Goal: Task Accomplishment & Management: Use online tool/utility

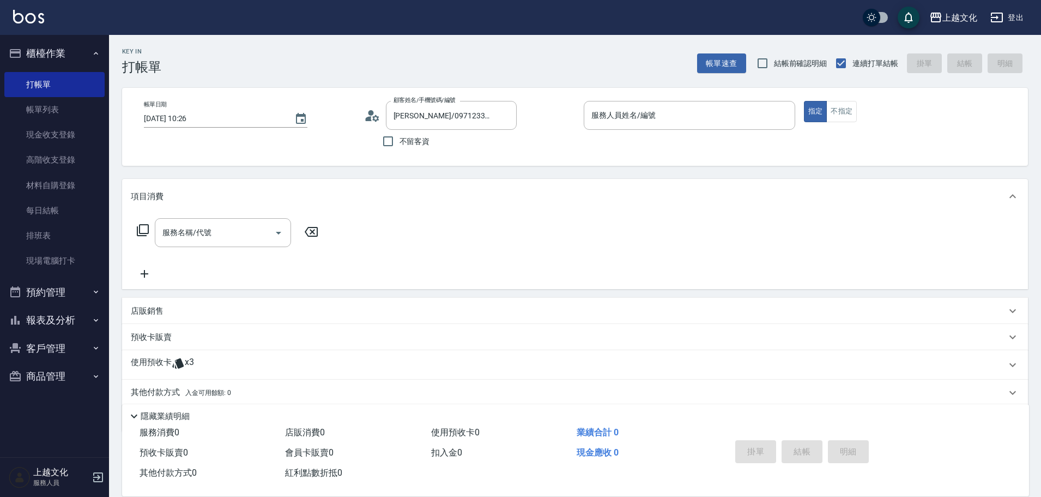
scroll to position [40, 0]
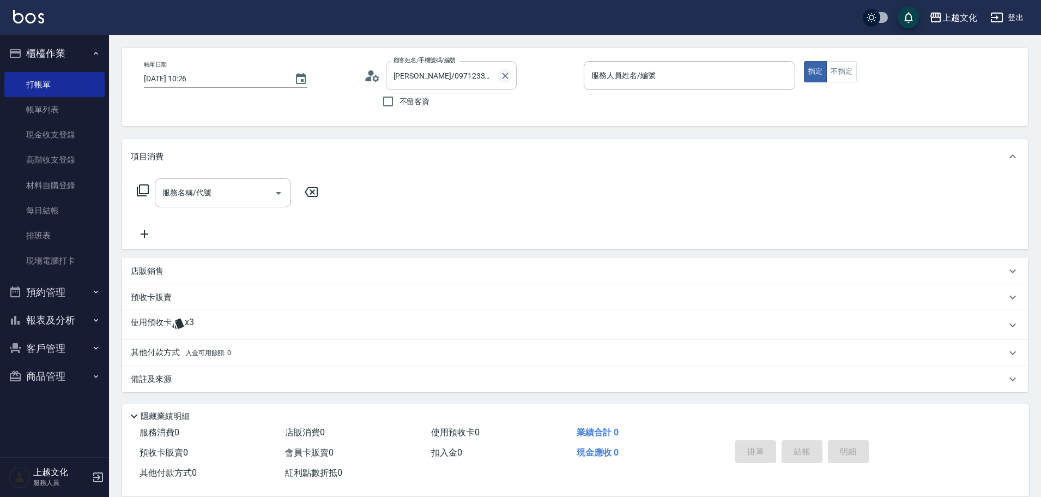
click at [505, 74] on icon "Clear" at bounding box center [505, 75] width 11 height 11
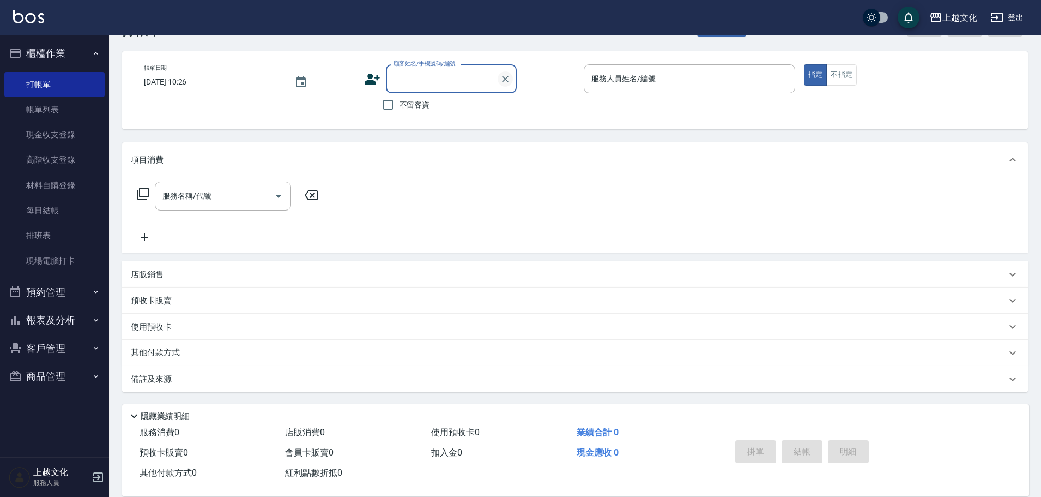
scroll to position [37, 0]
click at [385, 105] on input "不留客資" at bounding box center [388, 104] width 23 height 23
checkbox input "true"
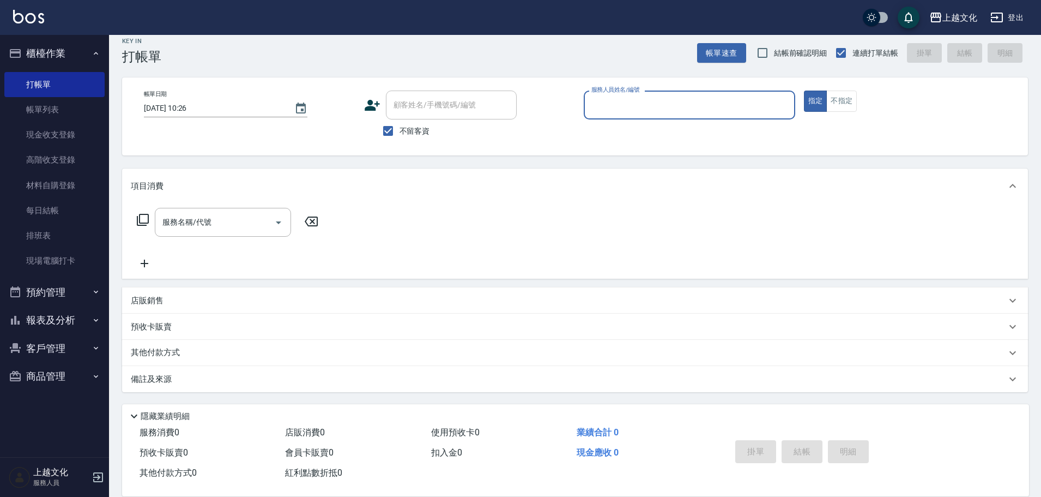
scroll to position [10, 0]
click at [627, 103] on input "服務人員姓名/編號" at bounding box center [690, 104] width 202 height 19
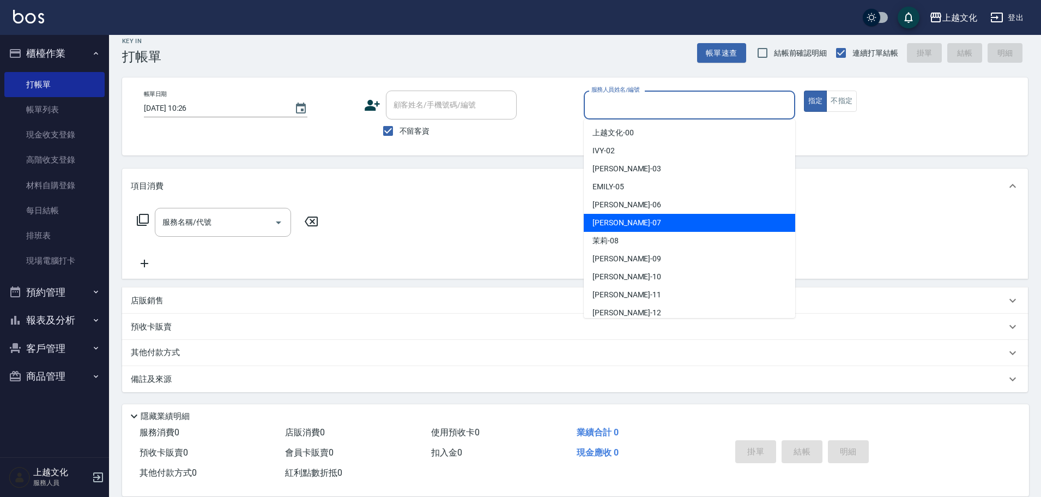
click at [648, 220] on div "[PERSON_NAME] -07" at bounding box center [690, 223] width 212 height 18
type input "[PERSON_NAME]-07"
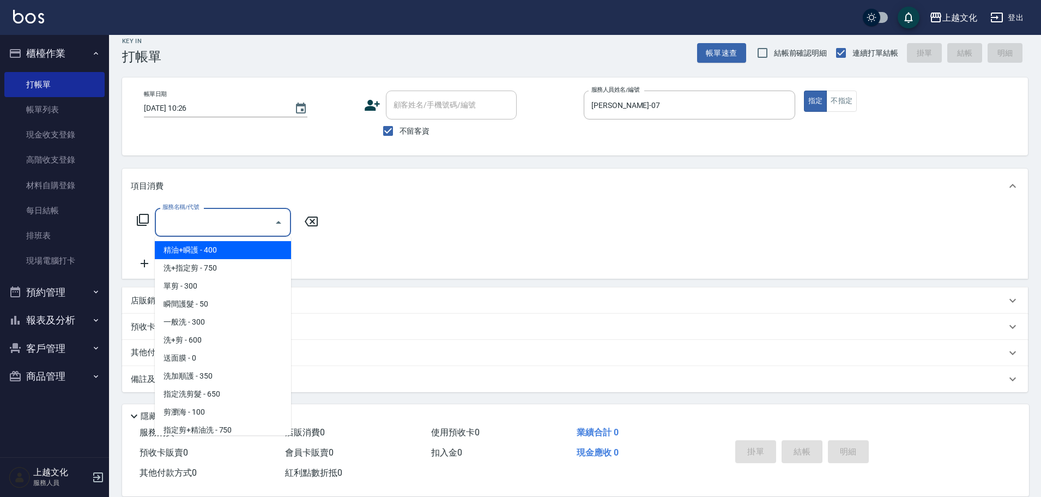
drag, startPoint x: 197, startPoint y: 226, endPoint x: 196, endPoint y: 234, distance: 8.2
click at [196, 234] on div "服務名稱/代號" at bounding box center [223, 222] width 136 height 29
click at [233, 229] on input "服務名稱/代號" at bounding box center [215, 222] width 110 height 19
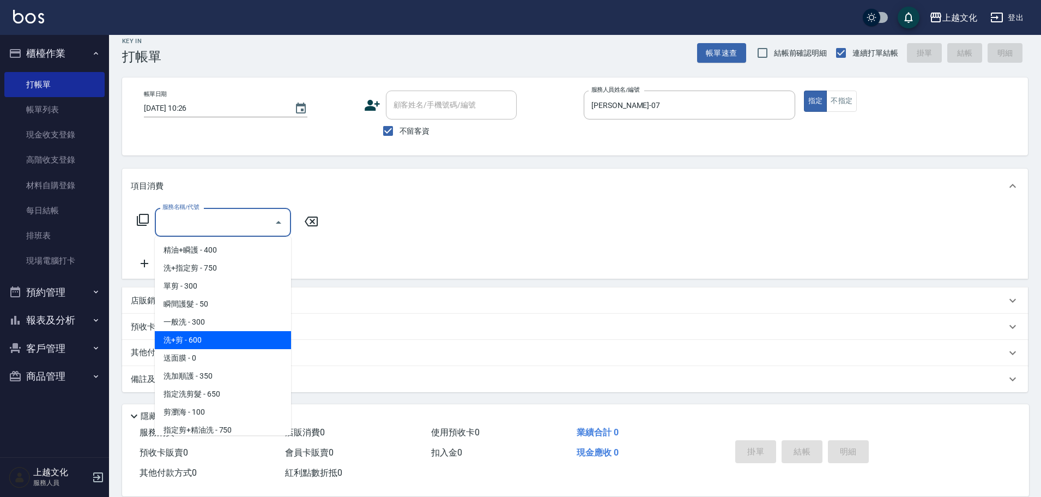
click at [218, 340] on span "洗+剪 - 600" at bounding box center [223, 340] width 136 height 18
type input "洗+剪(108)"
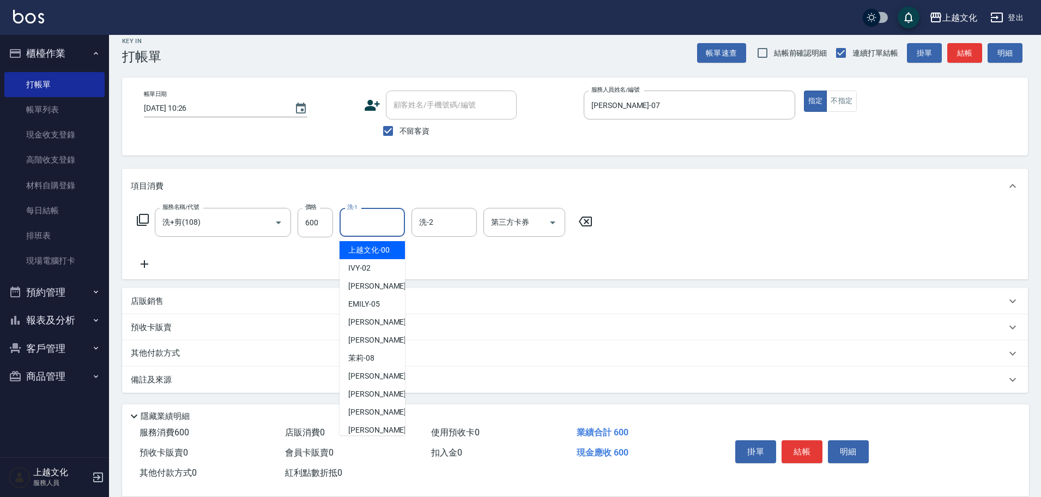
click at [361, 227] on input "洗-1" at bounding box center [373, 222] width 56 height 19
click at [373, 409] on span "[PERSON_NAME] -11" at bounding box center [382, 411] width 69 height 11
type input "[PERSON_NAME]-11"
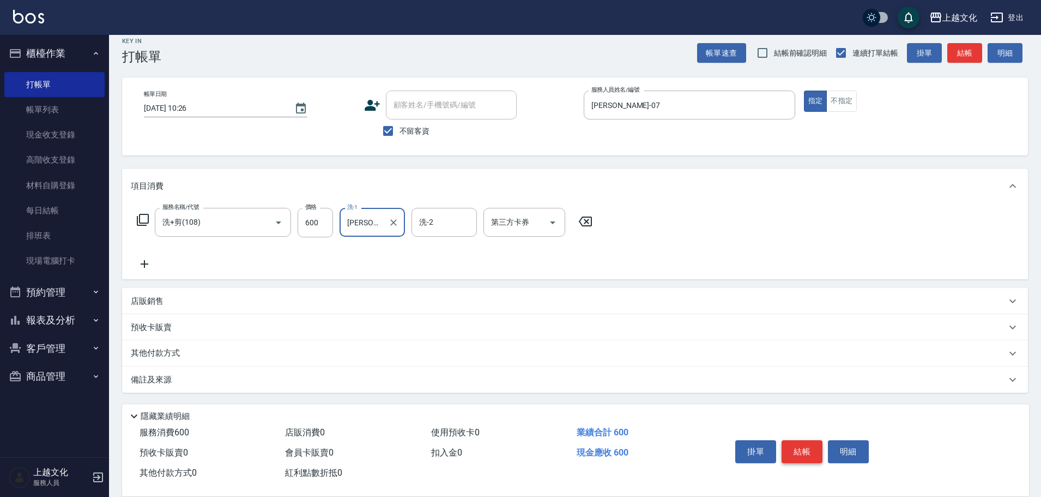
click at [788, 448] on button "結帳" at bounding box center [802, 451] width 41 height 23
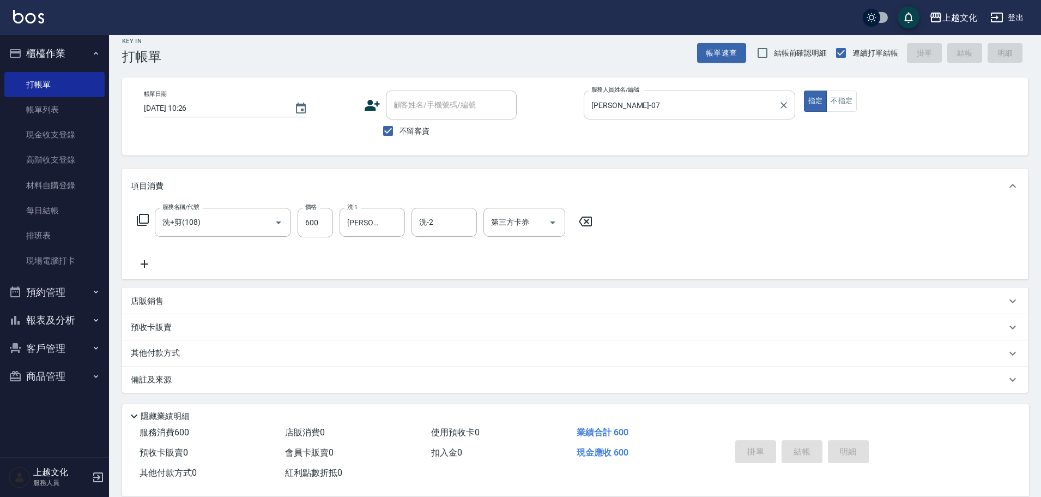
type input "[DATE] 11:15"
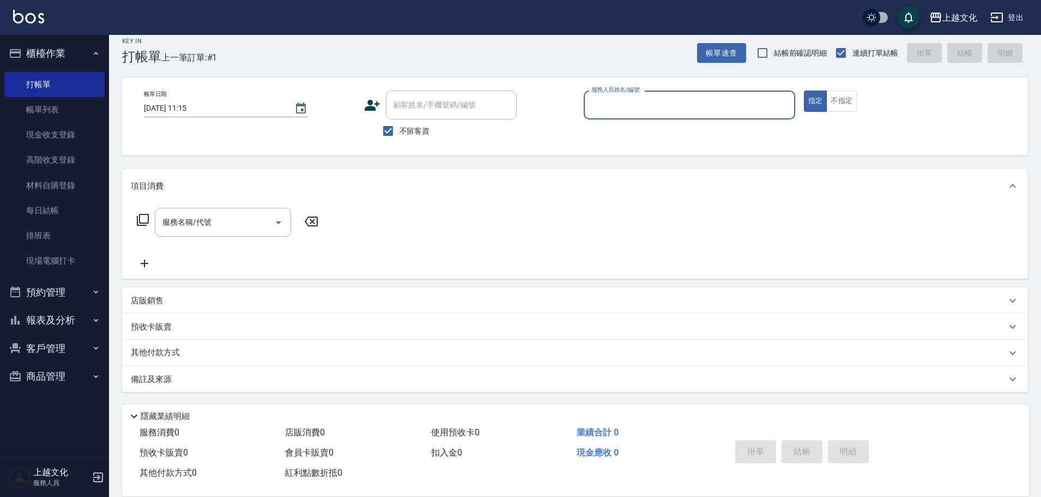
click at [667, 108] on input "服務人員姓名/編號" at bounding box center [690, 104] width 202 height 19
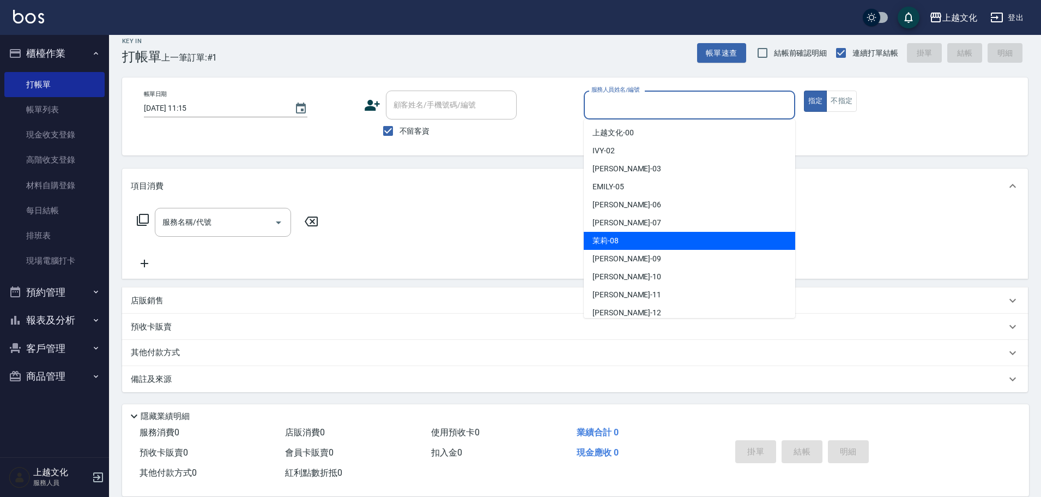
click at [634, 237] on div "茉莉 -08" at bounding box center [690, 241] width 212 height 18
type input "茉莉-08"
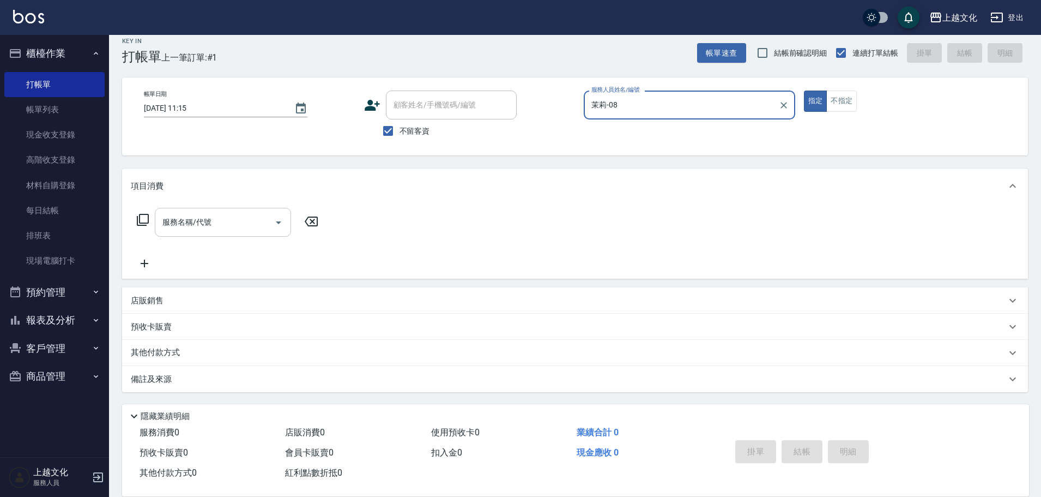
click at [209, 222] on input "服務名稱/代號" at bounding box center [215, 222] width 110 height 19
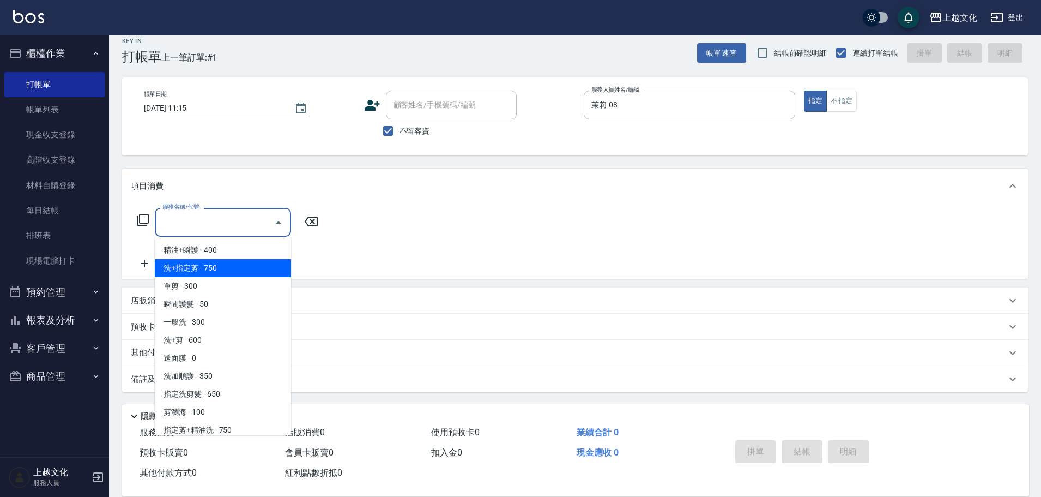
click at [257, 270] on span "洗+指定剪 - 750" at bounding box center [223, 268] width 136 height 18
type input "洗+指定剪(102)"
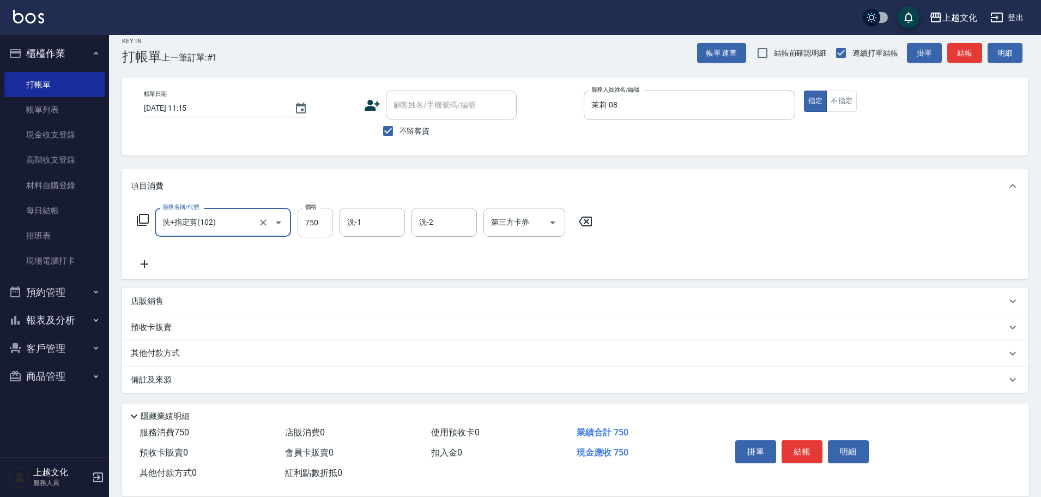
click at [313, 233] on input "750" at bounding box center [315, 222] width 35 height 29
type input "700"
click at [789, 444] on button "結帳" at bounding box center [802, 451] width 41 height 23
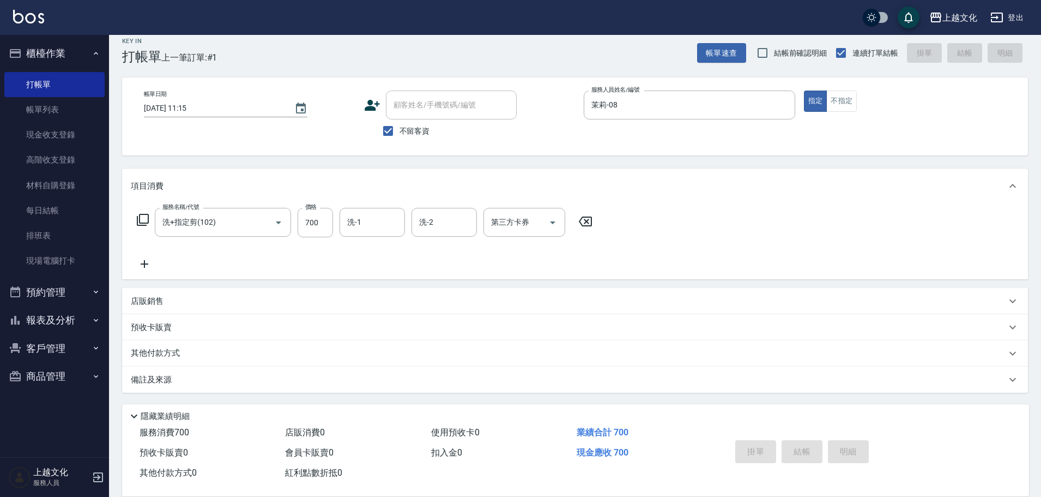
type input "[DATE] 11:20"
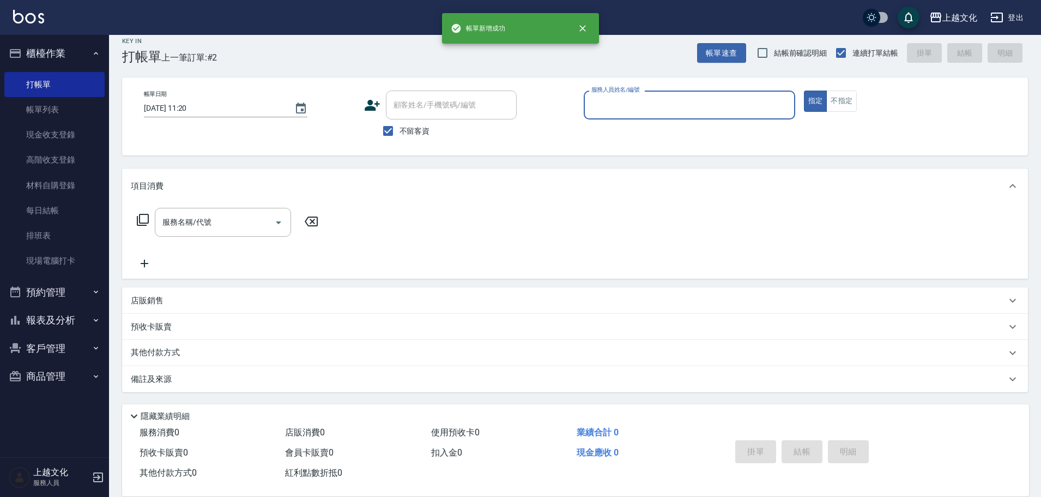
click at [723, 107] on input "服務人員姓名/編號" at bounding box center [690, 104] width 202 height 19
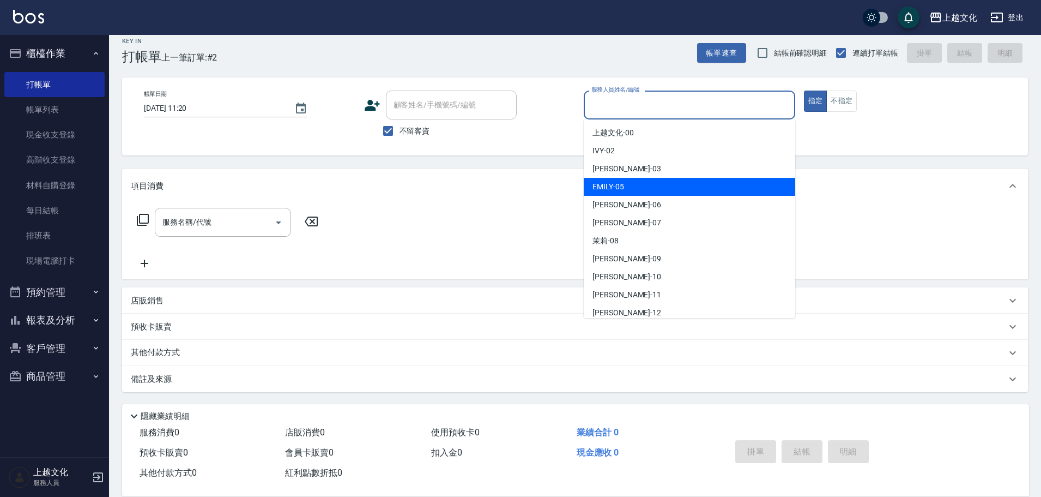
click at [678, 185] on div "[PERSON_NAME] -05" at bounding box center [690, 187] width 212 height 18
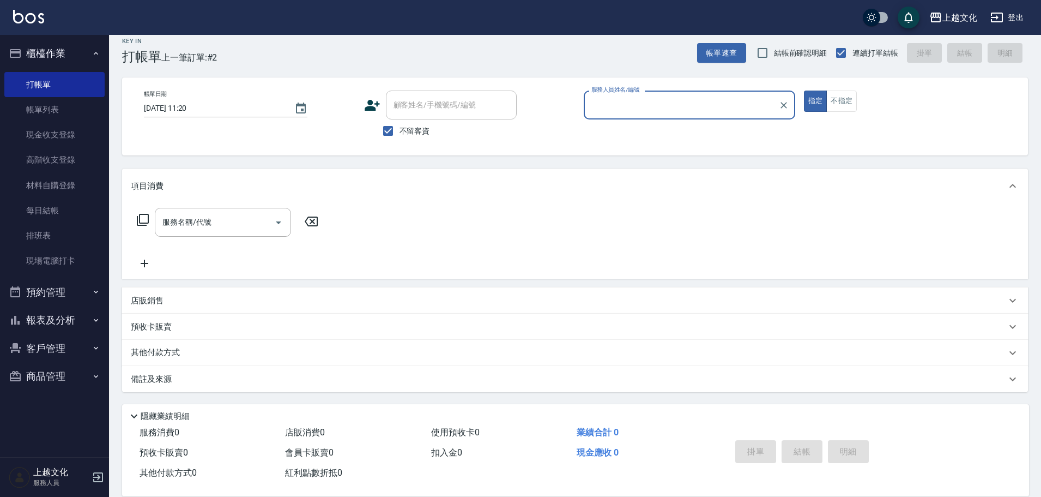
type input "EMILY-05"
click at [841, 109] on button "不指定" at bounding box center [841, 100] width 31 height 21
click at [209, 227] on input "服務名稱/代號" at bounding box center [215, 222] width 110 height 19
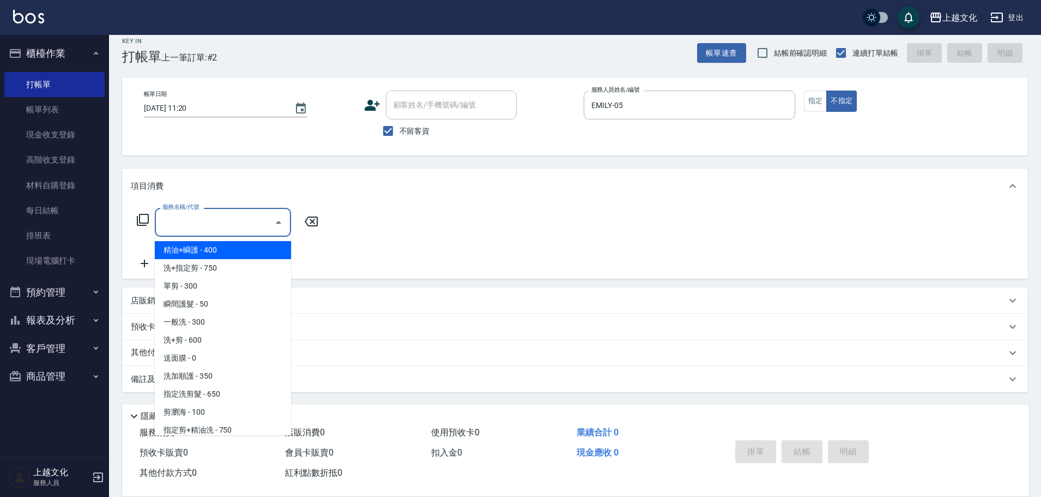
click at [203, 249] on span "精油+瞬護 - 400" at bounding box center [223, 250] width 136 height 18
type input "精油+瞬護(101)"
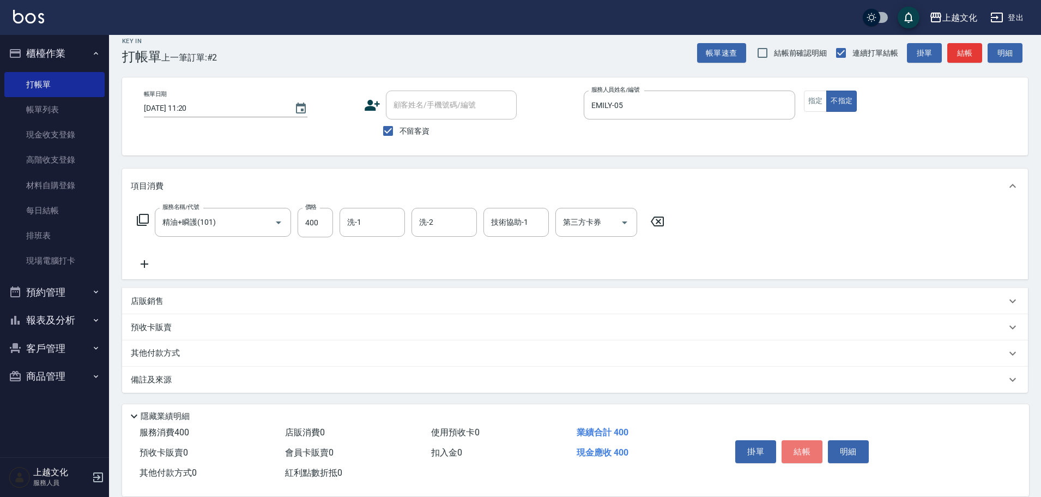
drag, startPoint x: 810, startPoint y: 447, endPoint x: 802, endPoint y: 447, distance: 7.6
click at [810, 447] on button "結帳" at bounding box center [802, 451] width 41 height 23
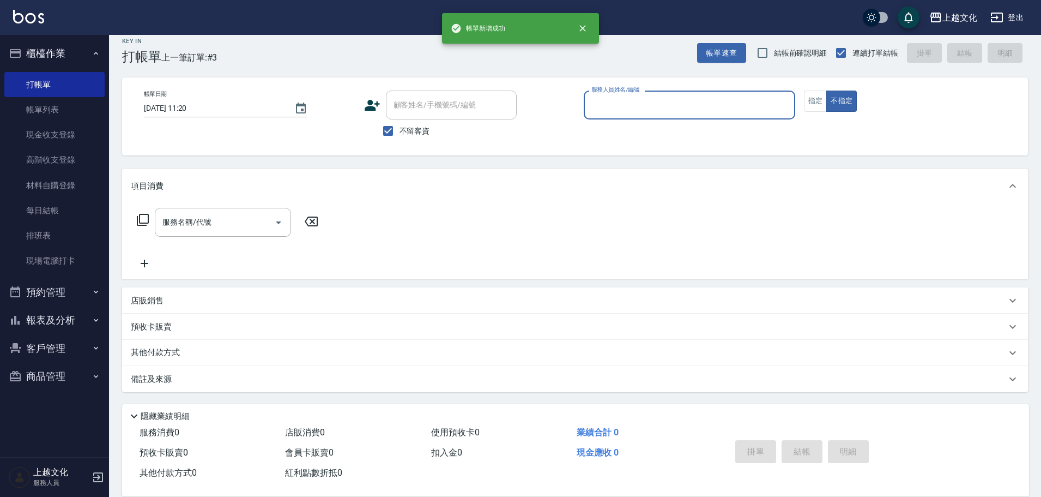
click at [667, 111] on input "服務人員姓名/編號" at bounding box center [690, 104] width 202 height 19
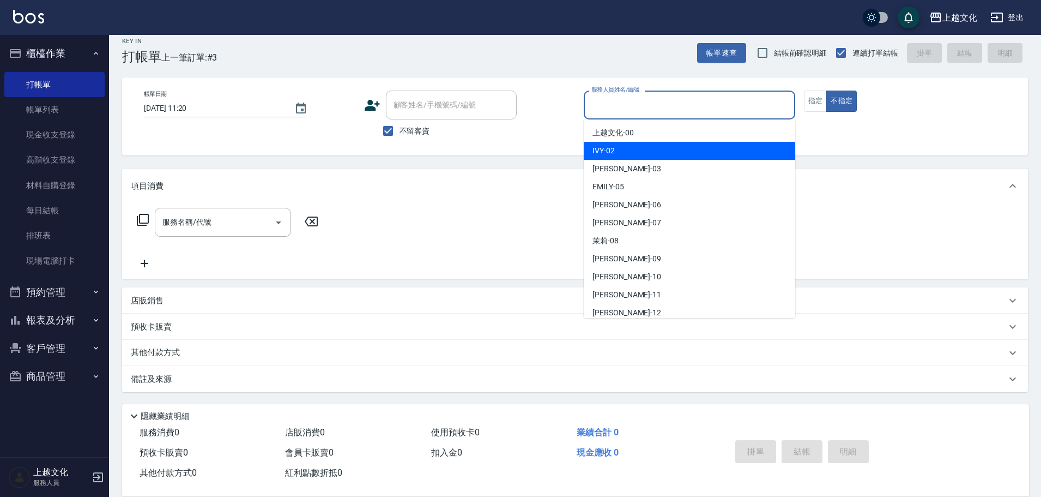
drag, startPoint x: 644, startPoint y: 154, endPoint x: 694, endPoint y: 142, distance: 51.0
click at [646, 154] on div "IVY -02" at bounding box center [690, 151] width 212 height 18
type input "IVY-02"
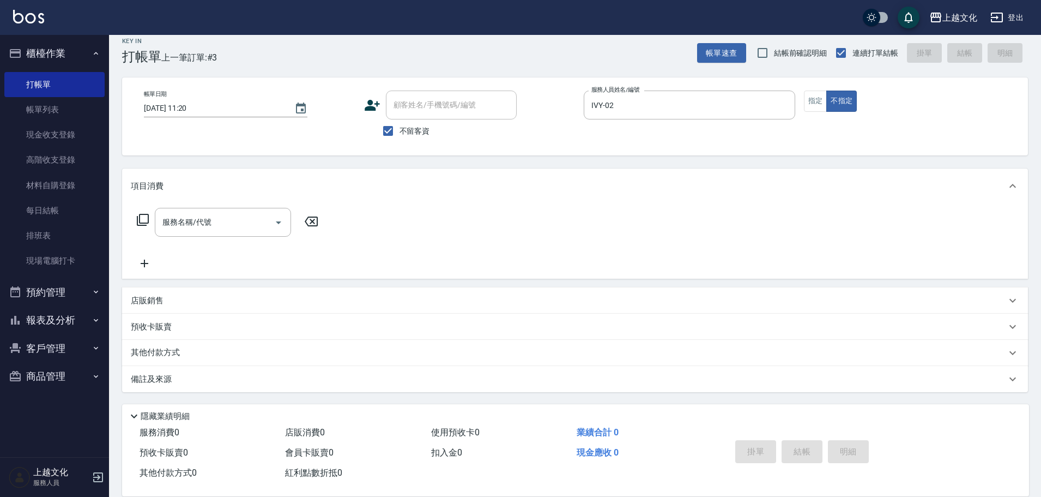
click at [144, 219] on icon at bounding box center [142, 219] width 13 height 13
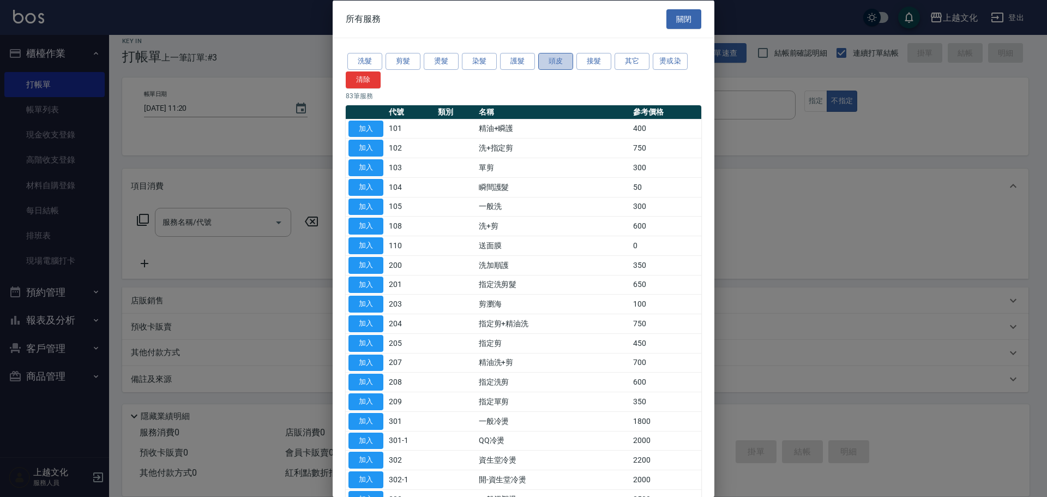
click at [550, 61] on button "頭皮" at bounding box center [555, 61] width 35 height 17
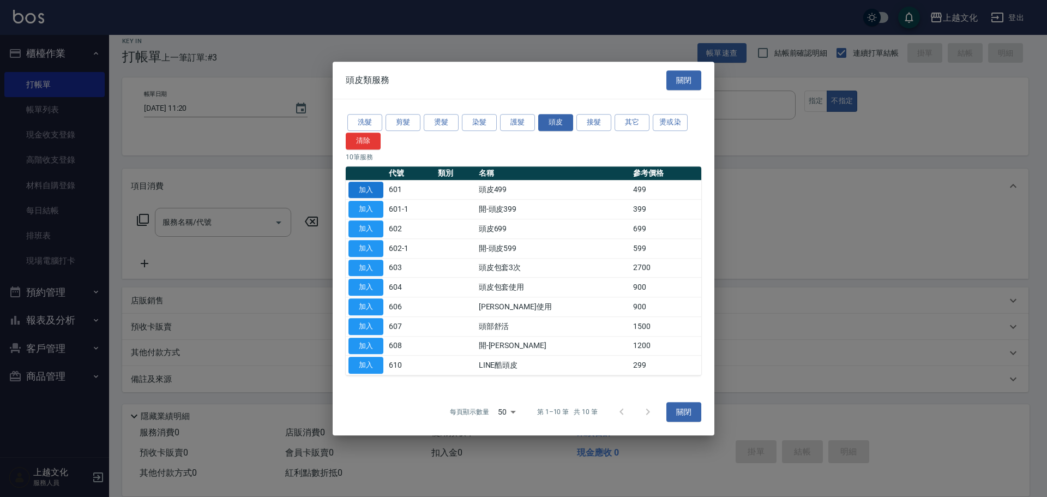
click at [358, 185] on button "加入" at bounding box center [365, 190] width 35 height 17
type input "頭皮499(601)"
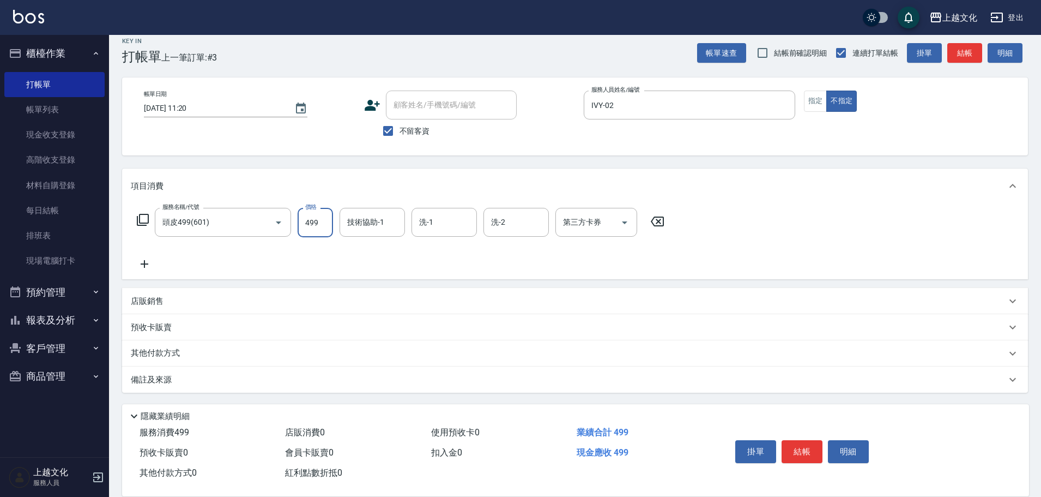
click at [330, 226] on input "499" at bounding box center [315, 222] width 35 height 29
type input "599"
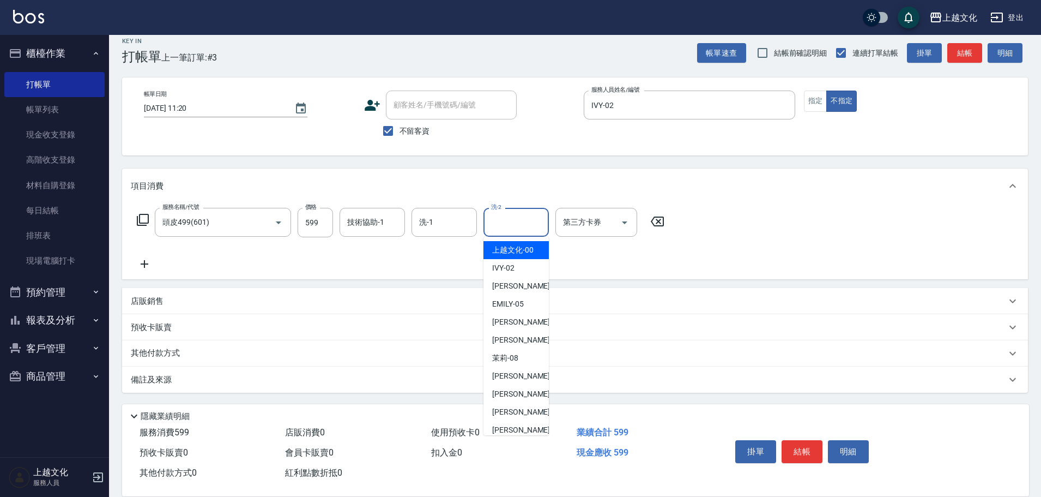
drag, startPoint x: 514, startPoint y: 231, endPoint x: 520, endPoint y: 238, distance: 9.7
click at [515, 230] on input "洗-2" at bounding box center [516, 222] width 56 height 19
click at [514, 408] on span "[PERSON_NAME] -11" at bounding box center [526, 411] width 69 height 11
type input "[PERSON_NAME]-11"
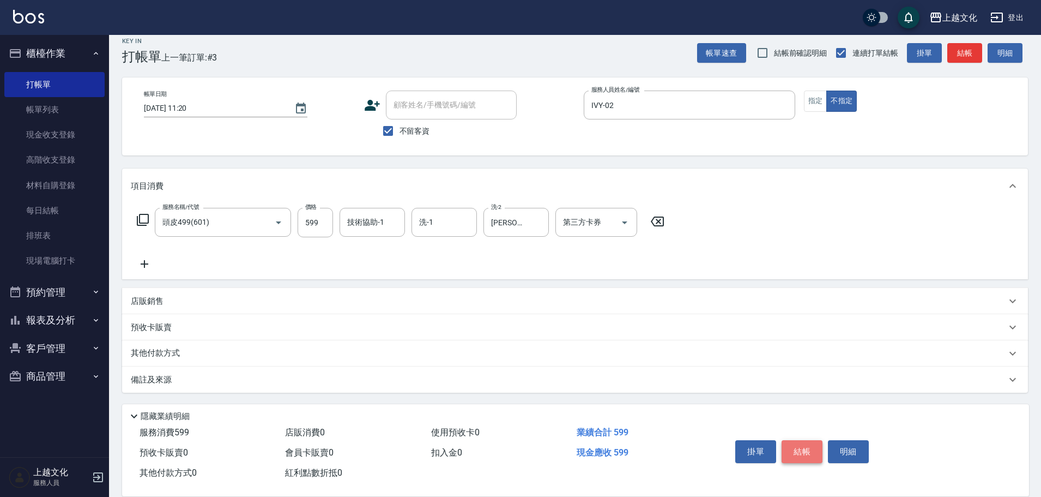
click at [801, 442] on button "結帳" at bounding box center [802, 451] width 41 height 23
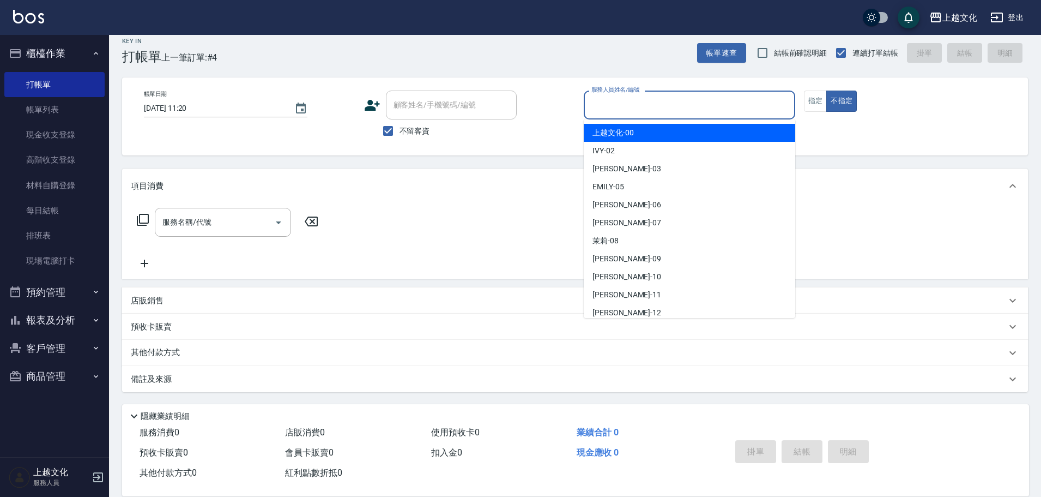
click at [655, 104] on input "服務人員姓名/編號" at bounding box center [690, 104] width 202 height 19
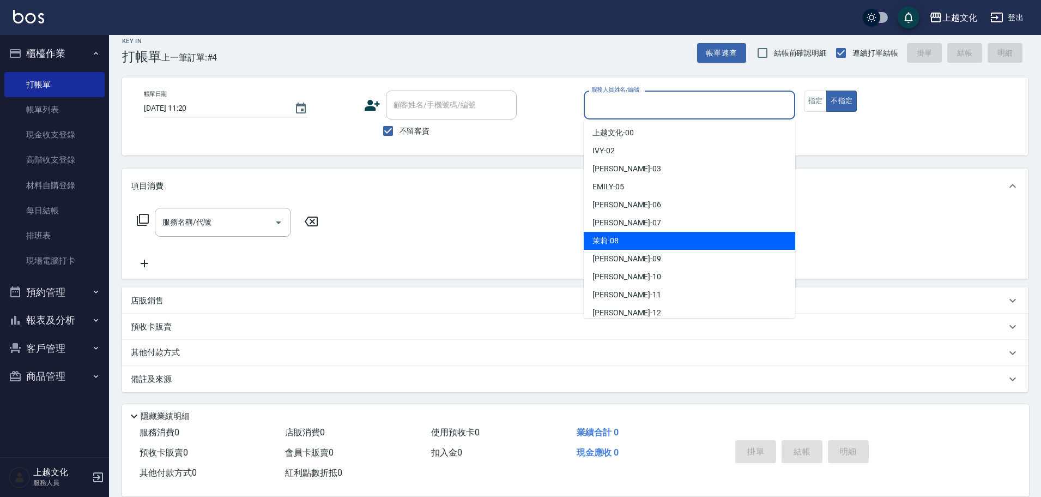
drag, startPoint x: 640, startPoint y: 237, endPoint x: 780, endPoint y: 167, distance: 156.3
click at [641, 237] on div "茉莉 -08" at bounding box center [690, 241] width 212 height 18
click at [642, 237] on div "服務名稱/代號 服務名稱/代號" at bounding box center [575, 240] width 906 height 75
type input "茉莉-08"
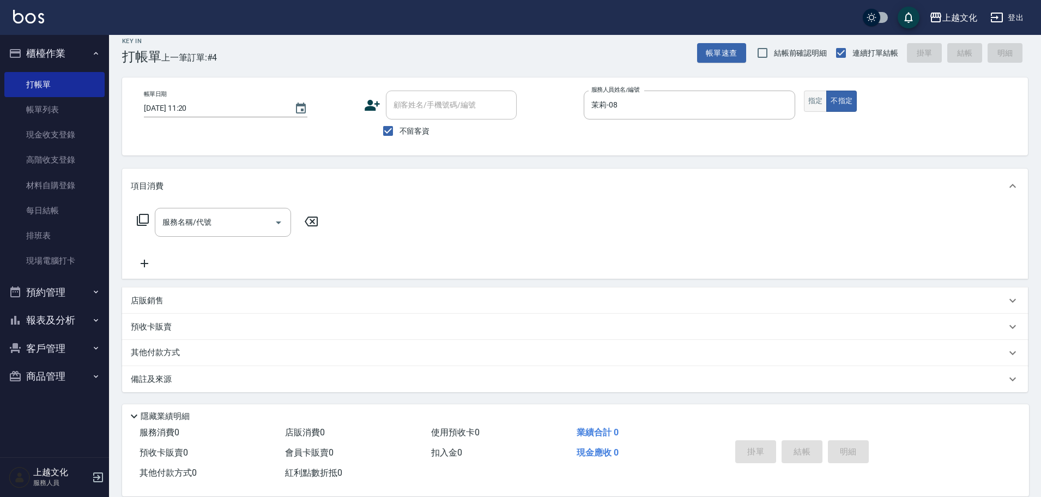
click at [816, 106] on button "指定" at bounding box center [815, 100] width 23 height 21
click at [203, 232] on div "服務名稱/代號" at bounding box center [223, 222] width 136 height 29
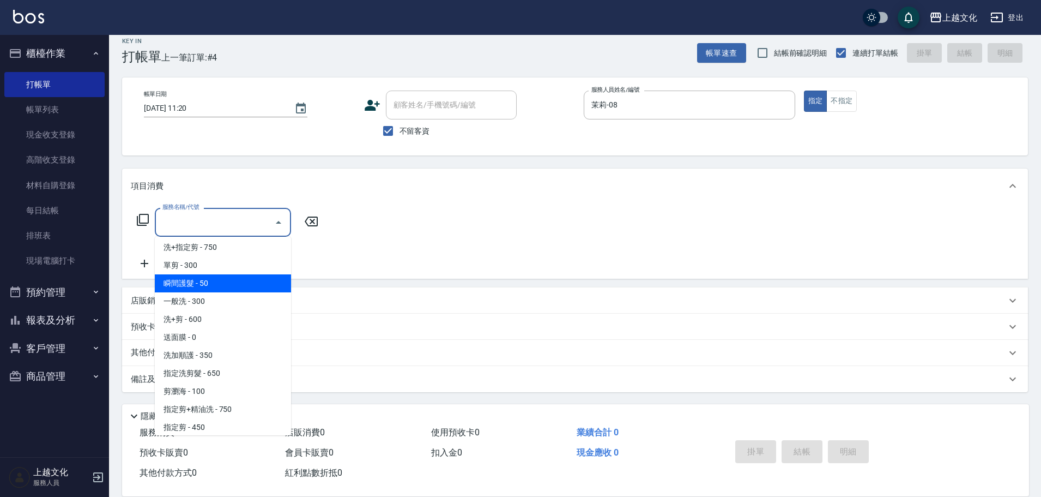
scroll to position [55, 0]
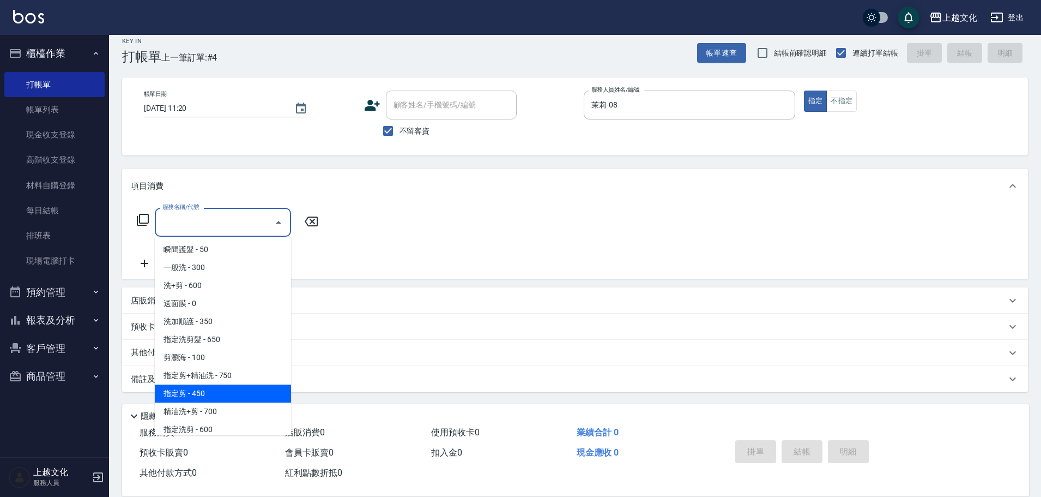
click at [245, 393] on span "指定剪 - 450" at bounding box center [223, 393] width 136 height 18
type input "指定剪(205)"
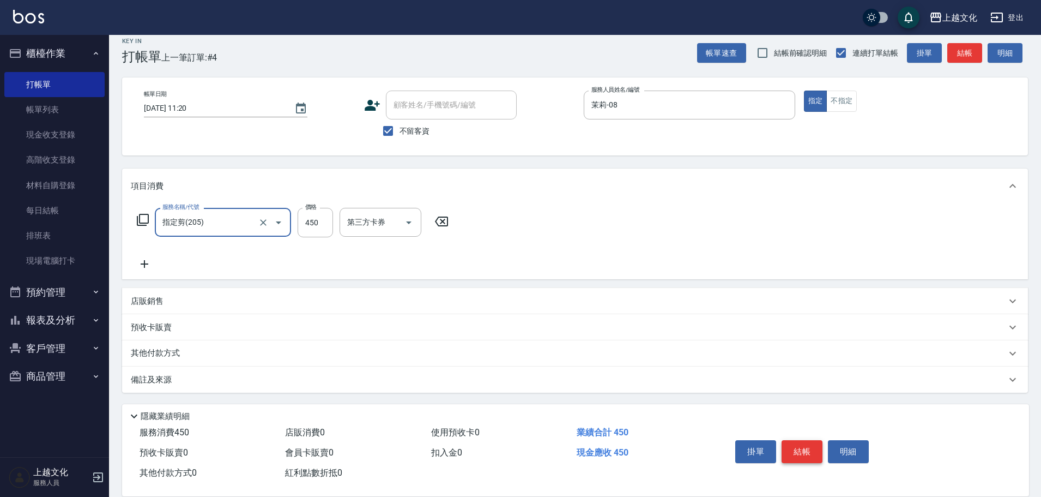
click at [804, 450] on button "結帳" at bounding box center [802, 451] width 41 height 23
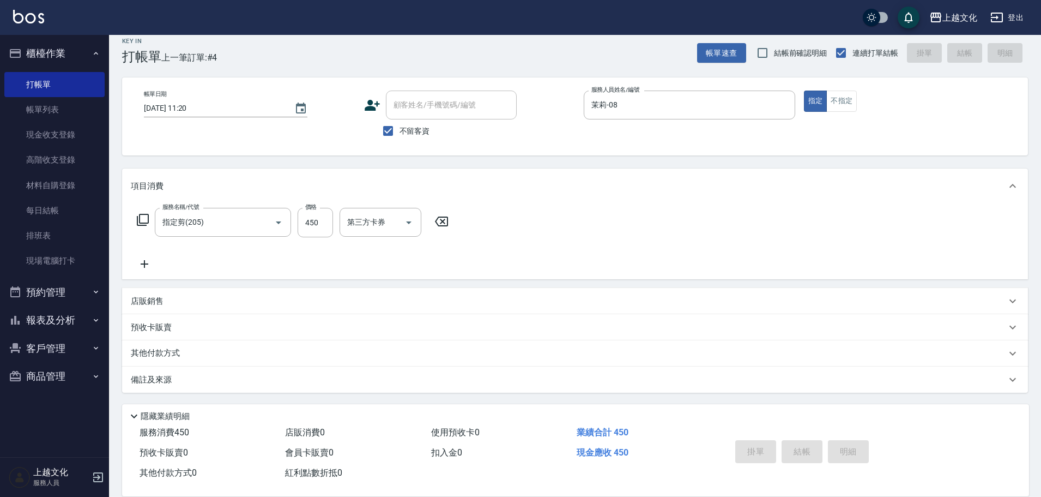
type input "[DATE] 11:50"
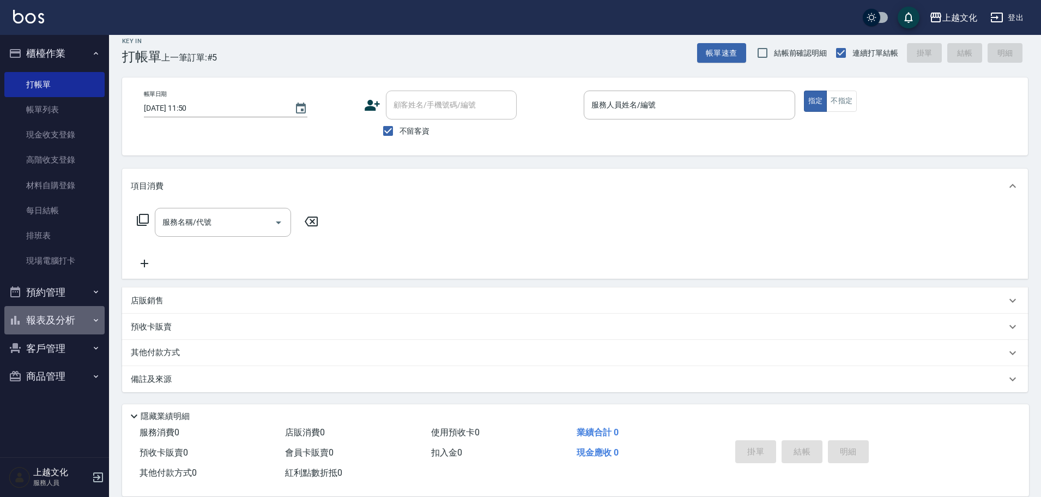
click at [36, 321] on button "報表及分析" at bounding box center [54, 320] width 100 height 28
click at [50, 314] on button "報表及分析" at bounding box center [54, 320] width 100 height 28
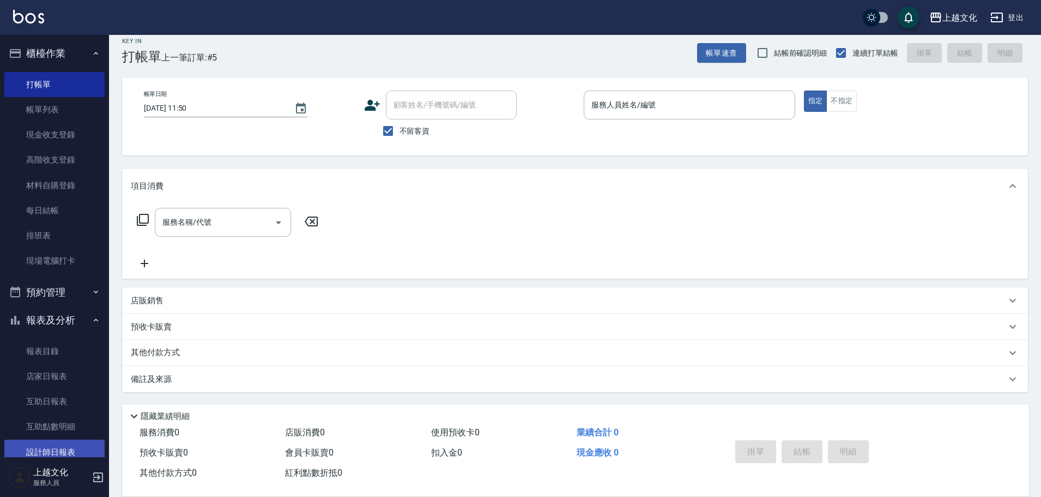
click at [52, 443] on link "設計師日報表" at bounding box center [54, 451] width 100 height 25
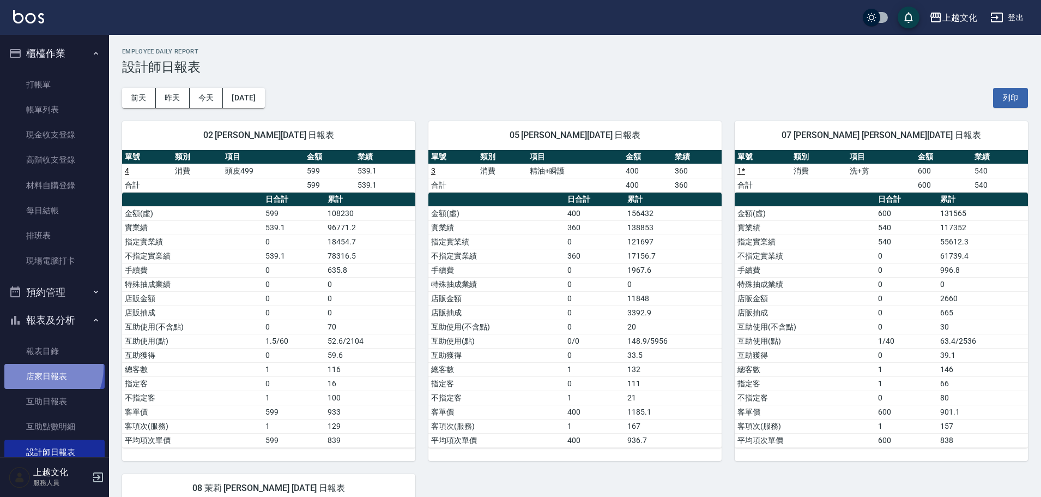
click at [38, 367] on link "店家日報表" at bounding box center [54, 376] width 100 height 25
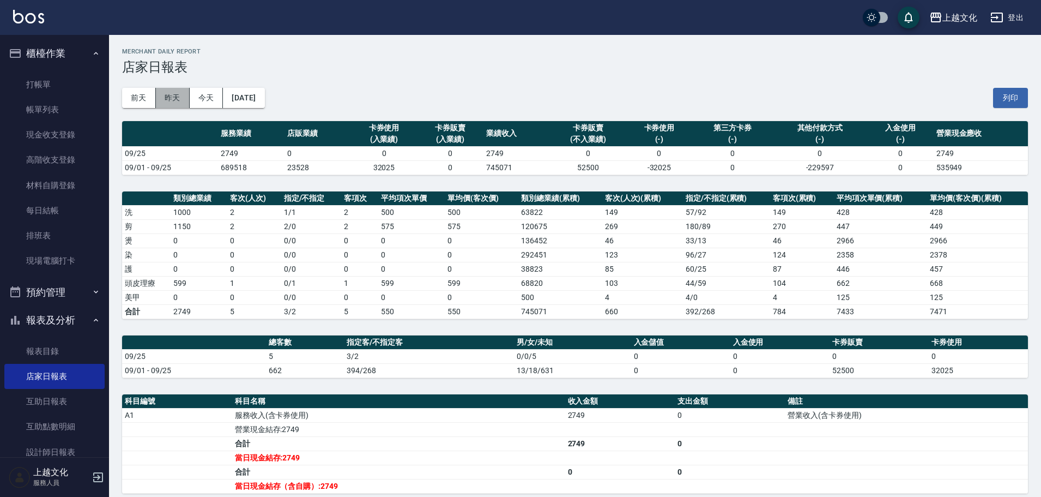
click at [167, 98] on button "昨天" at bounding box center [173, 98] width 34 height 20
